Goal: Check status: Check status

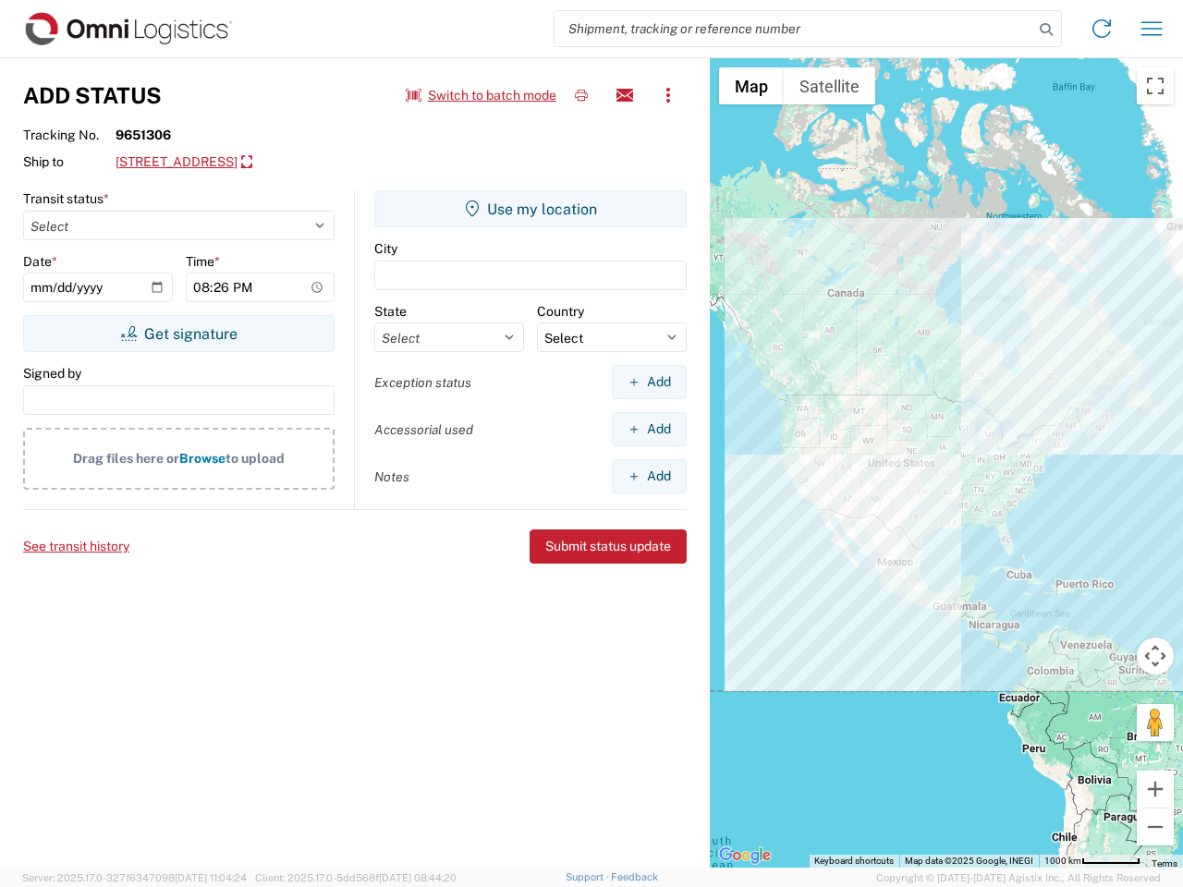
click at [794, 29] on input "search" at bounding box center [794, 28] width 479 height 35
click at [1046, 30] on icon at bounding box center [1047, 30] width 26 height 26
click at [1102, 29] on icon at bounding box center [1102, 29] width 30 height 30
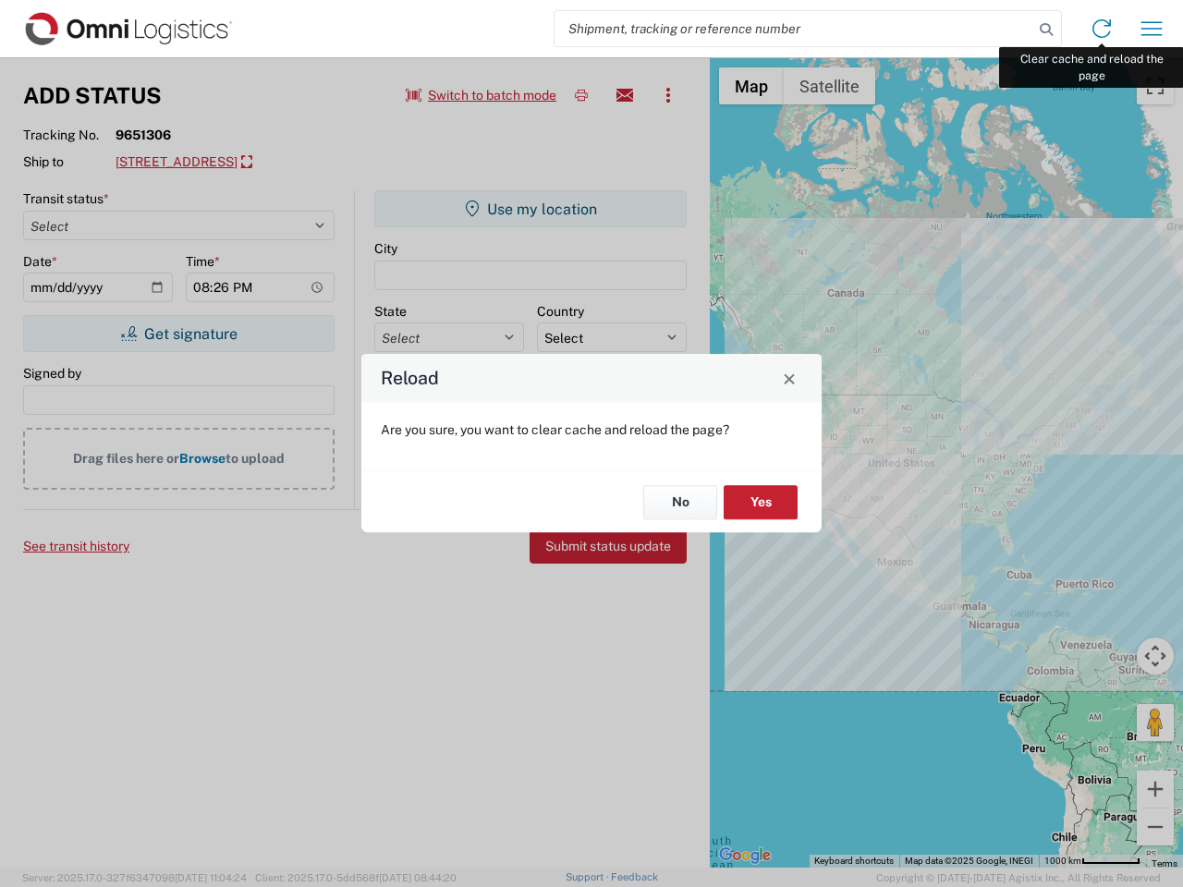
click at [1152, 29] on div "Reload Are you sure, you want to clear cache and reload the page? No Yes" at bounding box center [591, 443] width 1183 height 887
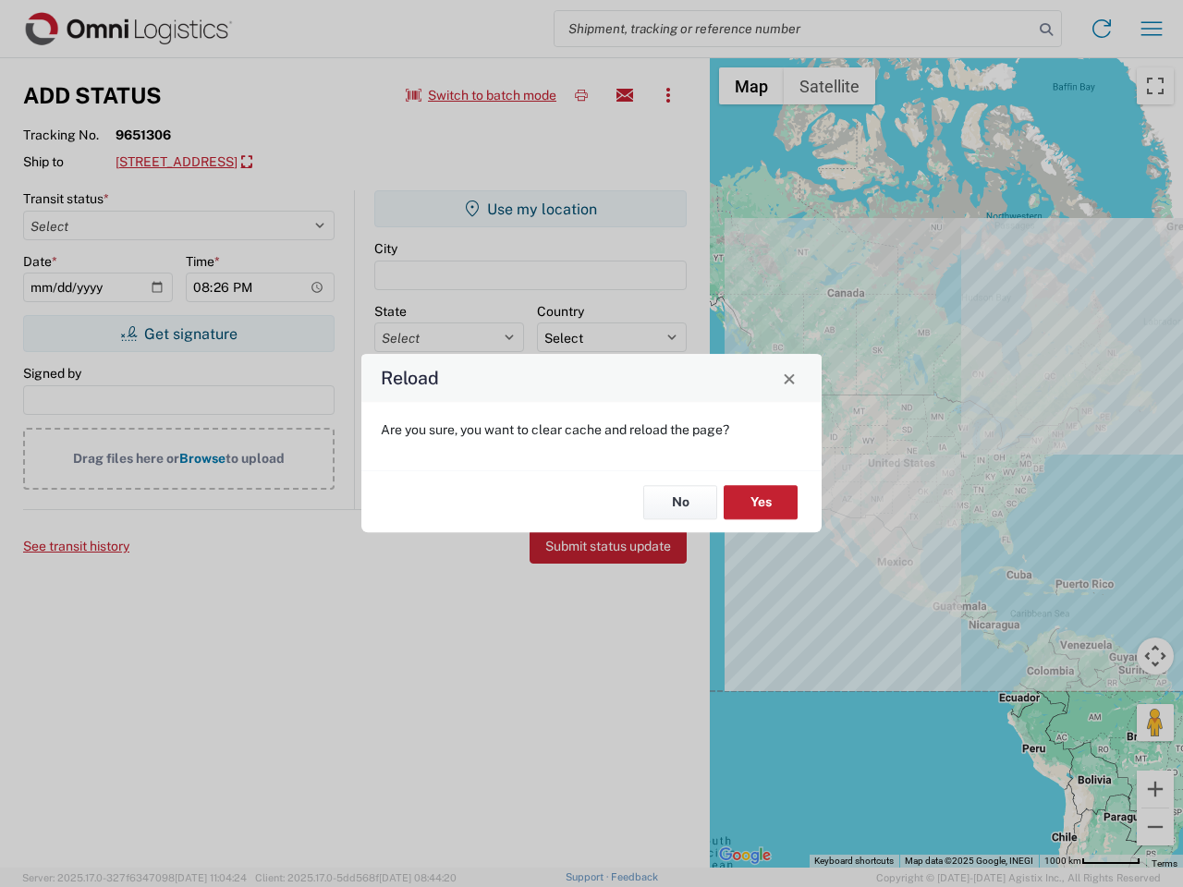
click at [482, 95] on div "Reload Are you sure, you want to clear cache and reload the page? No Yes" at bounding box center [591, 443] width 1183 height 887
click at [581, 95] on div "Reload Are you sure, you want to clear cache and reload the page? No Yes" at bounding box center [591, 443] width 1183 height 887
click at [625, 95] on div "Reload Are you sure, you want to clear cache and reload the page? No Yes" at bounding box center [591, 443] width 1183 height 887
click at [668, 95] on div "Reload Are you sure, you want to clear cache and reload the page? No Yes" at bounding box center [591, 443] width 1183 height 887
click at [241, 163] on div "Reload Are you sure, you want to clear cache and reload the page? No Yes" at bounding box center [591, 443] width 1183 height 887
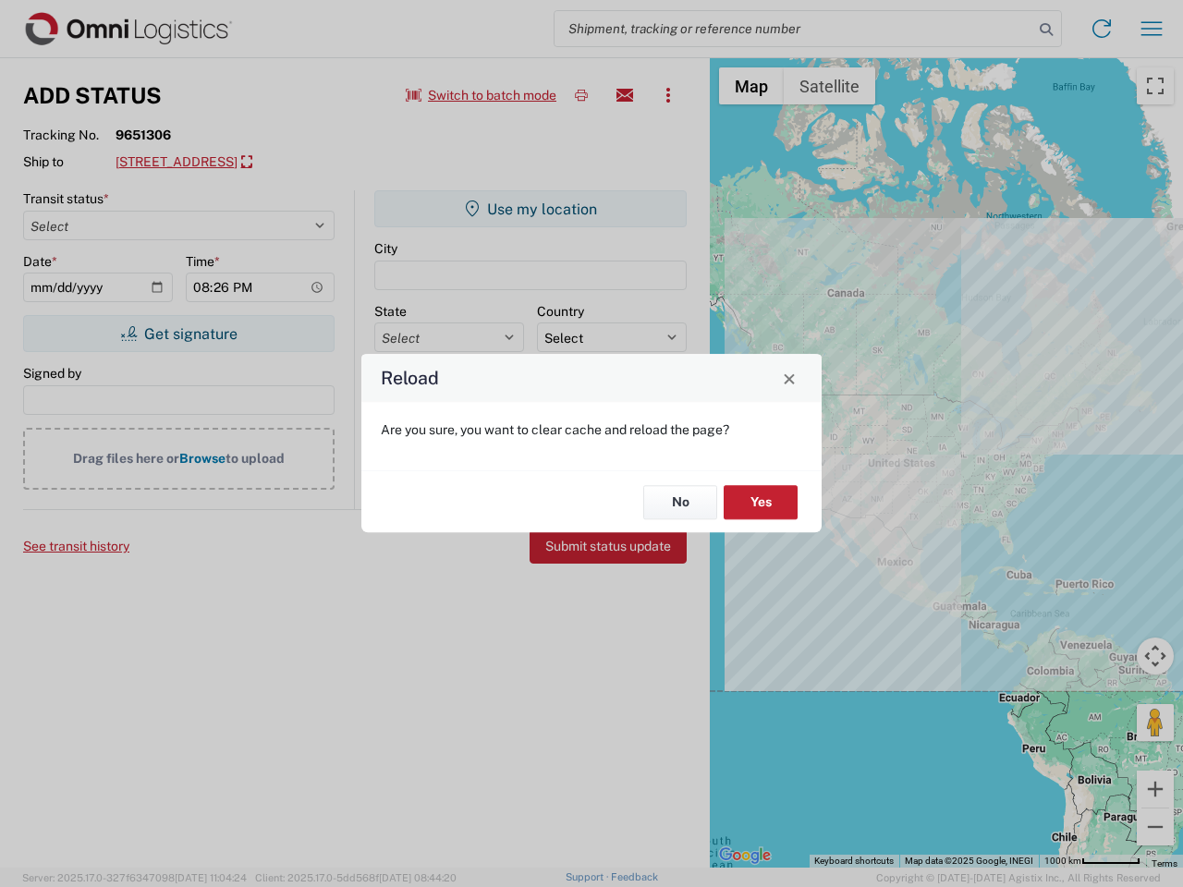
click at [178, 334] on div "Reload Are you sure, you want to clear cache and reload the page? No Yes" at bounding box center [591, 443] width 1183 height 887
